Goal: Information Seeking & Learning: Understand process/instructions

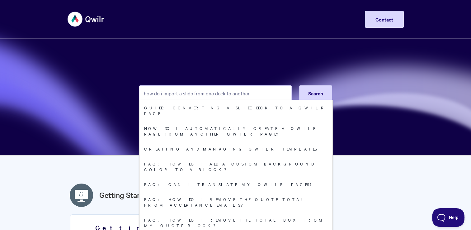
type input "how do i import a slide from one deck to another"
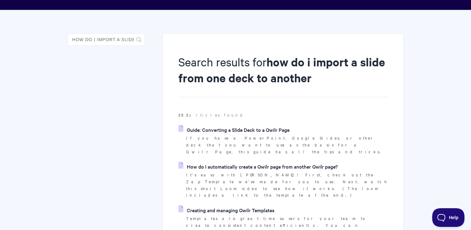
scroll to position [62, 0]
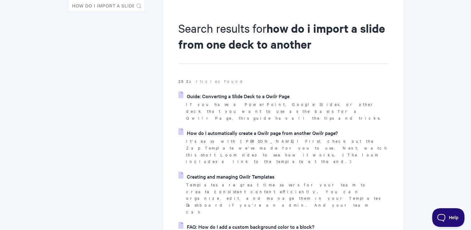
click at [308, 128] on link "How do I automatically create a Qwilr page from another Qwilr page?" at bounding box center [257, 132] width 159 height 9
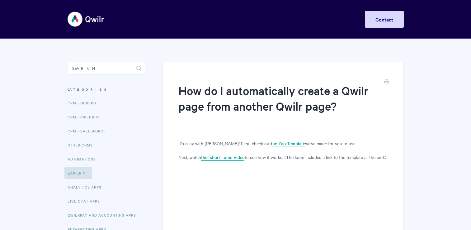
click at [235, 156] on link "this short Loom video" at bounding box center [223, 157] width 44 height 7
